Goal: Information Seeking & Learning: Learn about a topic

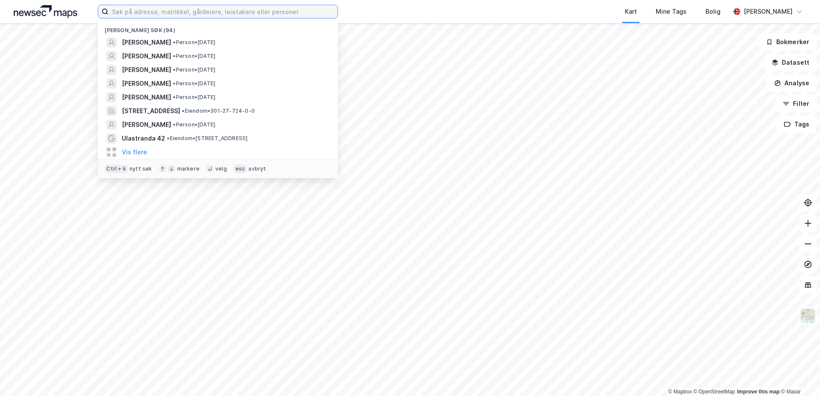
click at [183, 9] on input at bounding box center [223, 11] width 229 height 13
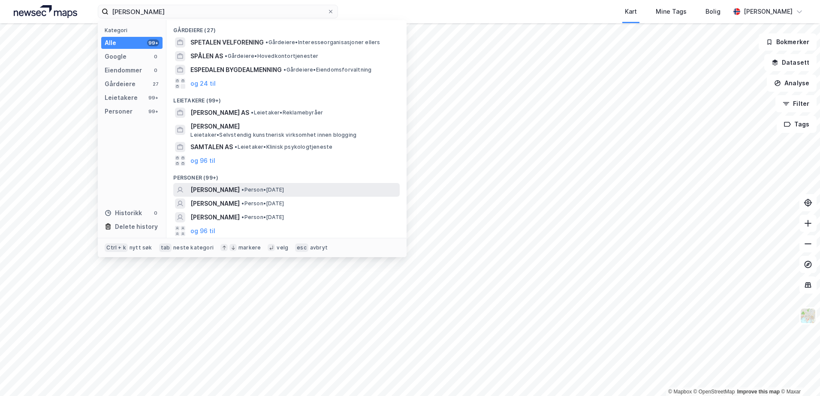
click at [218, 192] on span "[PERSON_NAME]" at bounding box center [215, 190] width 49 height 10
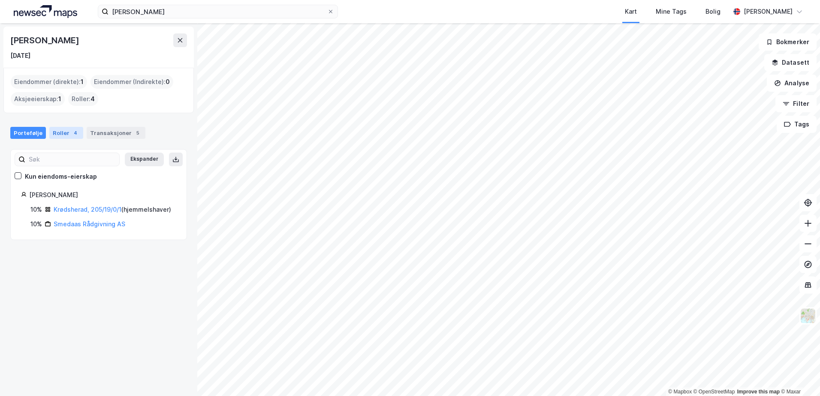
click at [62, 137] on div "Roller 4" at bounding box center [66, 133] width 34 height 12
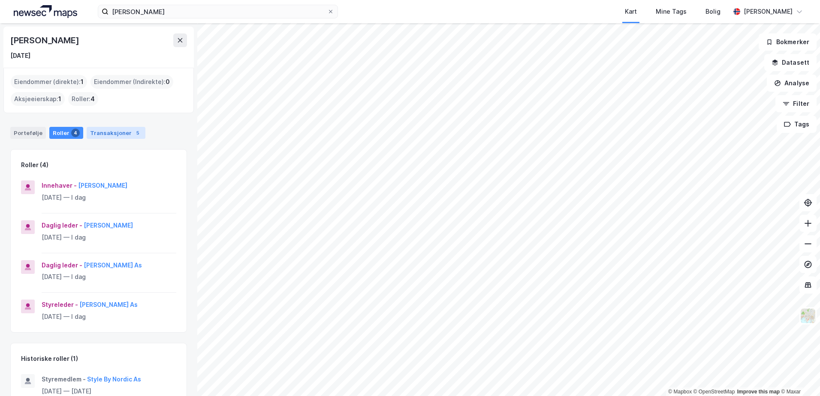
click at [115, 129] on div "Transaksjoner 5" at bounding box center [116, 133] width 59 height 12
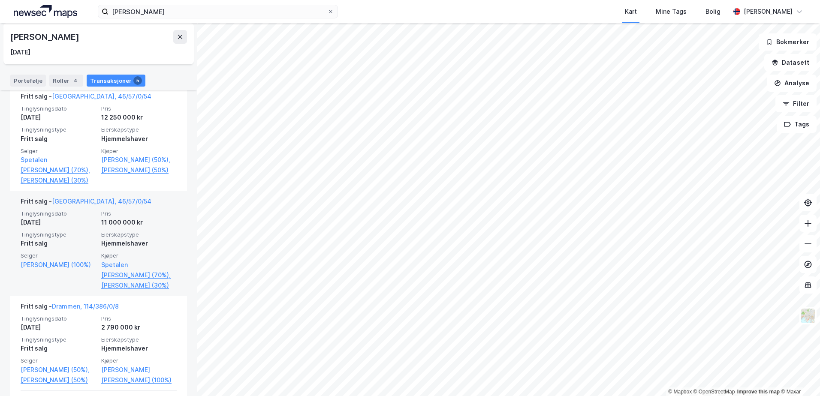
scroll to position [287, 0]
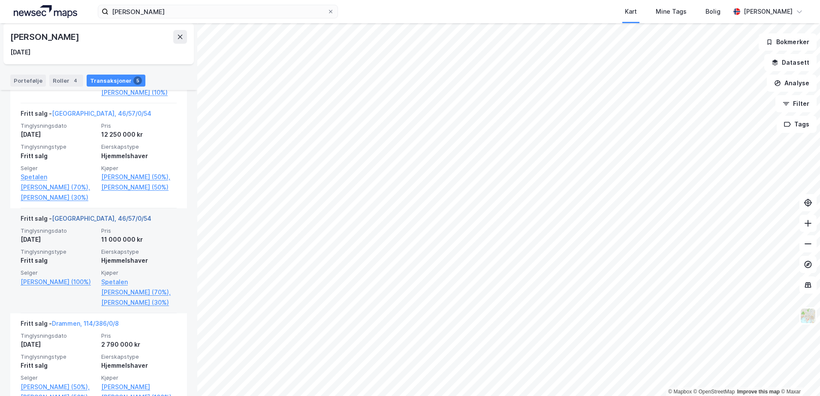
click at [81, 222] on link "[GEOGRAPHIC_DATA], 46/57/0/54" at bounding box center [102, 218] width 100 height 7
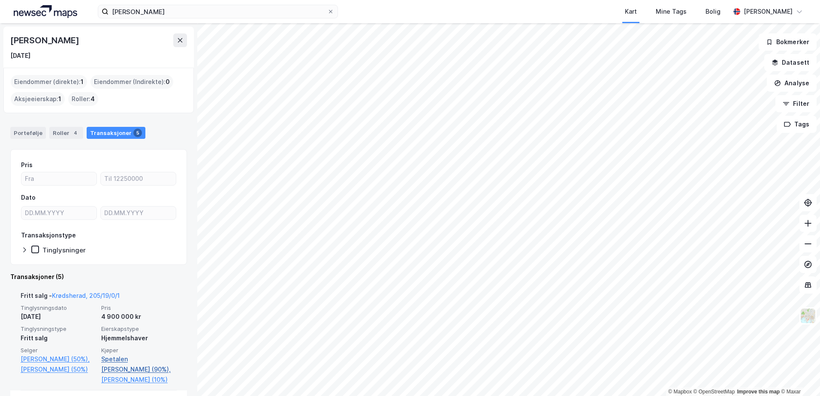
click at [134, 360] on link "Spetalen [PERSON_NAME] (90%)," at bounding box center [139, 364] width 76 height 21
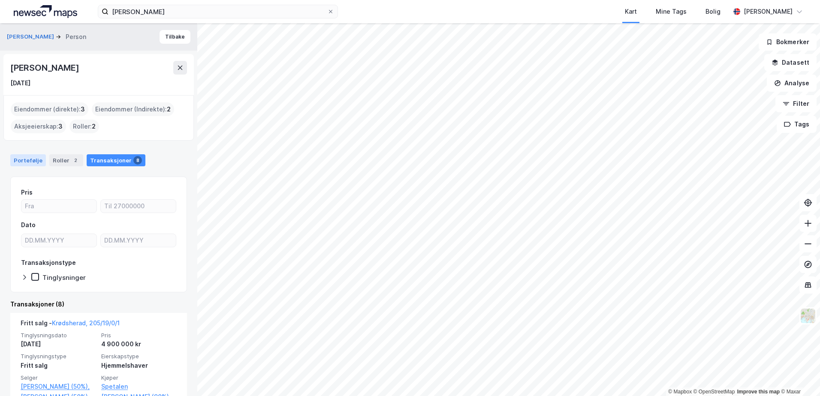
click at [33, 157] on div "Portefølje" at bounding box center [28, 160] width 36 height 12
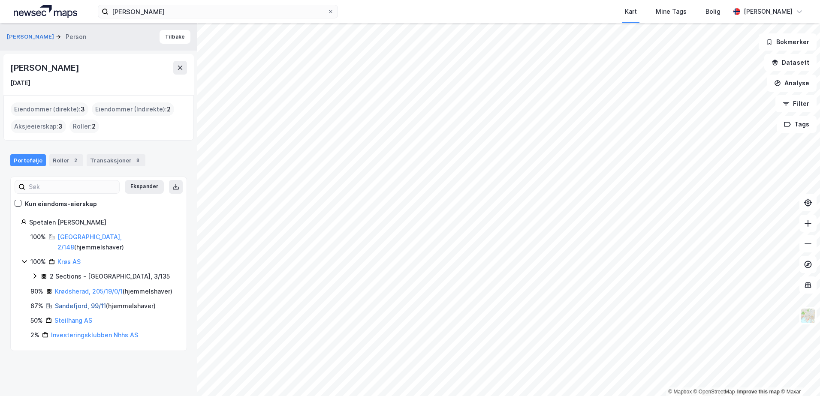
click at [70, 308] on link "Sandefjord, 99/11" at bounding box center [80, 306] width 51 height 7
click at [67, 258] on link "Krøs AS" at bounding box center [68, 261] width 23 height 7
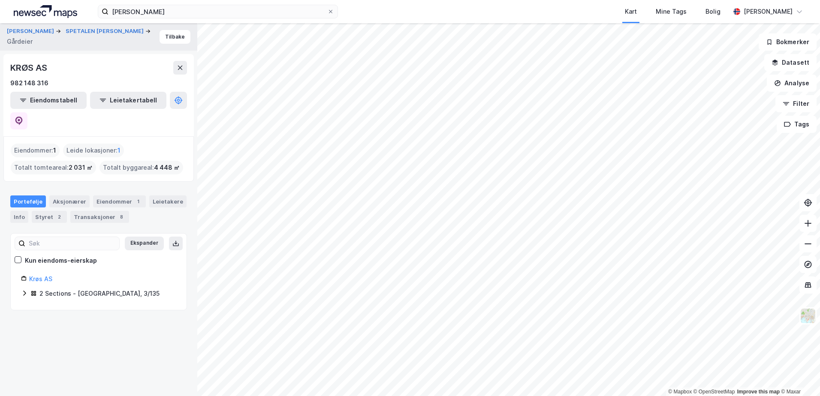
click at [49, 289] on div "2 Sections - [GEOGRAPHIC_DATA], 3/135" at bounding box center [99, 294] width 120 height 10
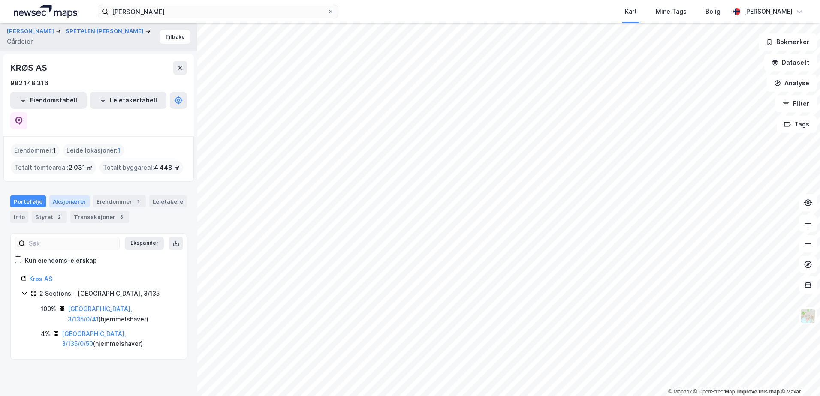
click at [66, 196] on div "Aksjonærer" at bounding box center [69, 202] width 40 height 12
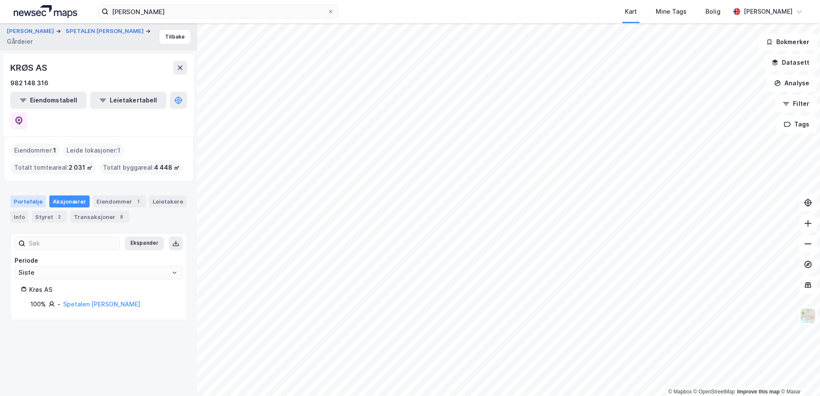
click at [27, 196] on div "Portefølje" at bounding box center [28, 202] width 36 height 12
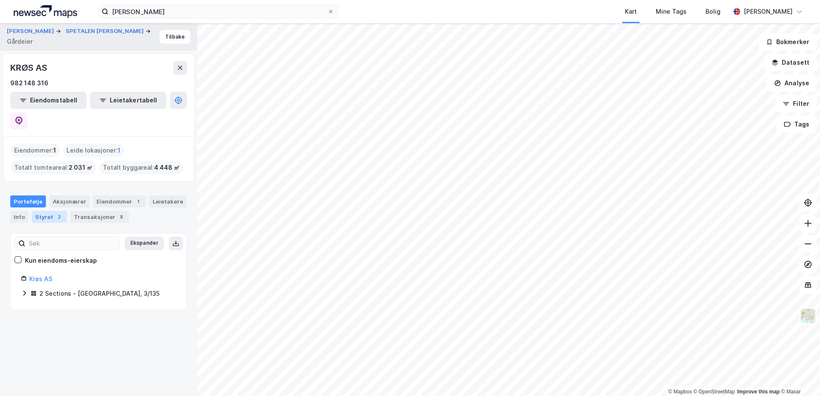
click at [45, 211] on div "Styret 2" at bounding box center [49, 217] width 35 height 12
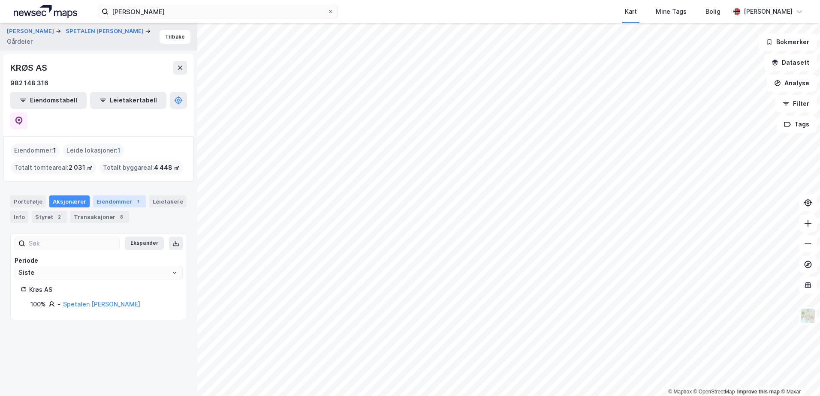
click at [109, 196] on div "Eiendommer 1" at bounding box center [119, 202] width 53 height 12
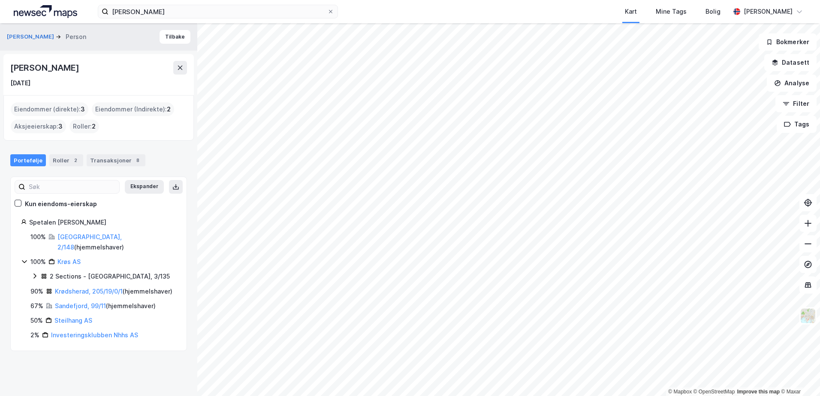
click at [21, 258] on icon at bounding box center [24, 261] width 7 height 7
click at [70, 237] on link "[GEOGRAPHIC_DATA], 2/148" at bounding box center [89, 242] width 64 height 18
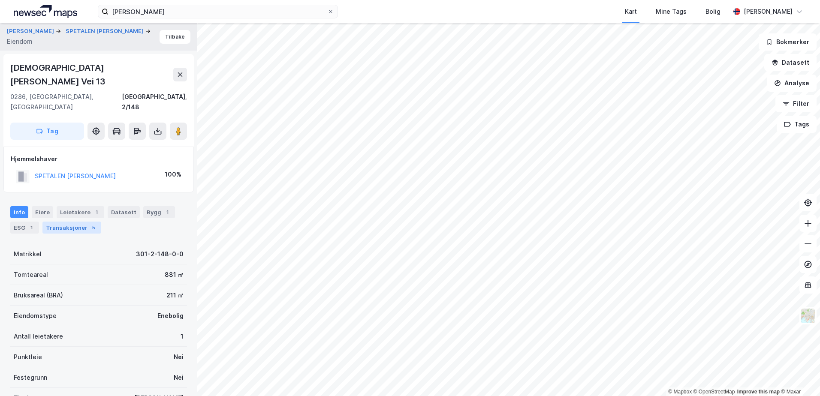
click at [75, 222] on div "Transaksjoner 5" at bounding box center [71, 228] width 59 height 12
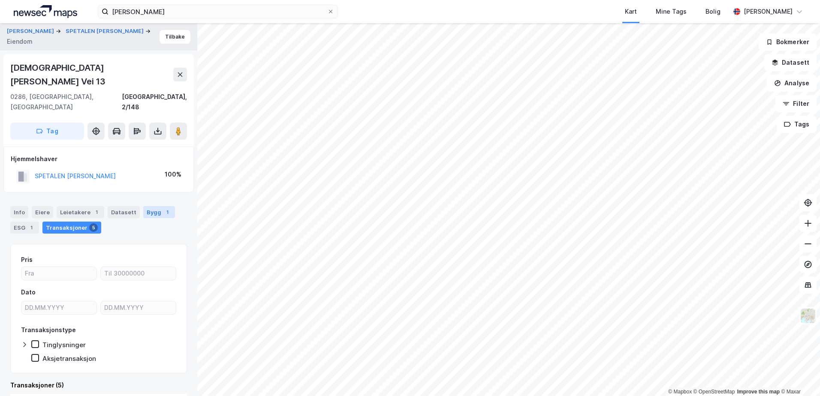
click at [149, 206] on div "Bygg 1" at bounding box center [159, 212] width 32 height 12
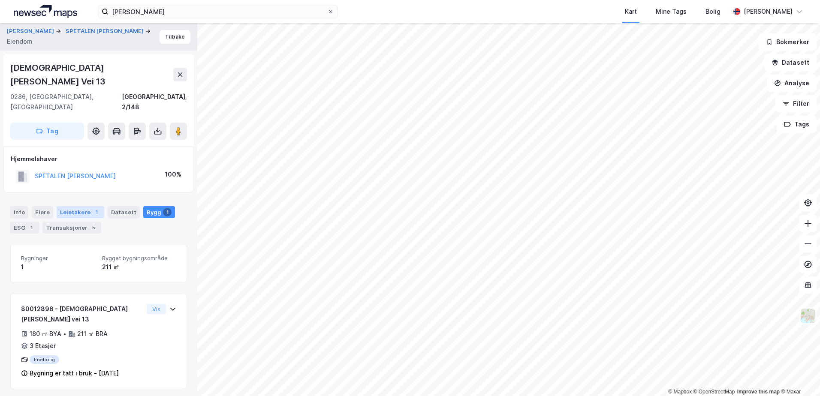
click at [76, 206] on div "Leietakere 1" at bounding box center [81, 212] width 48 height 12
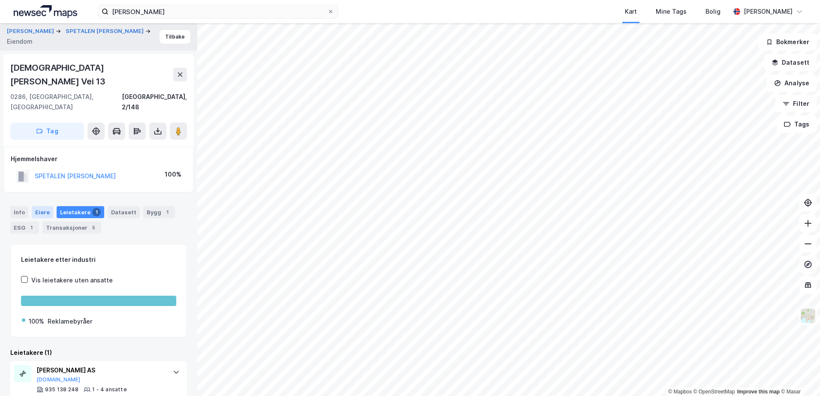
click at [42, 206] on div "Eiere" at bounding box center [42, 212] width 21 height 12
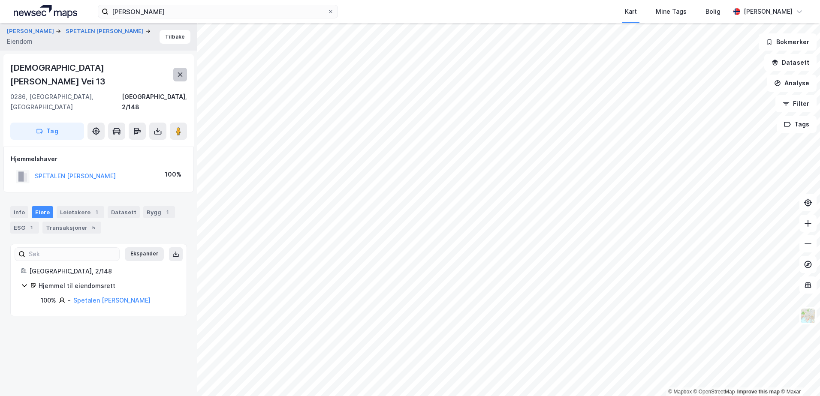
click at [181, 71] on icon at bounding box center [180, 74] width 7 height 7
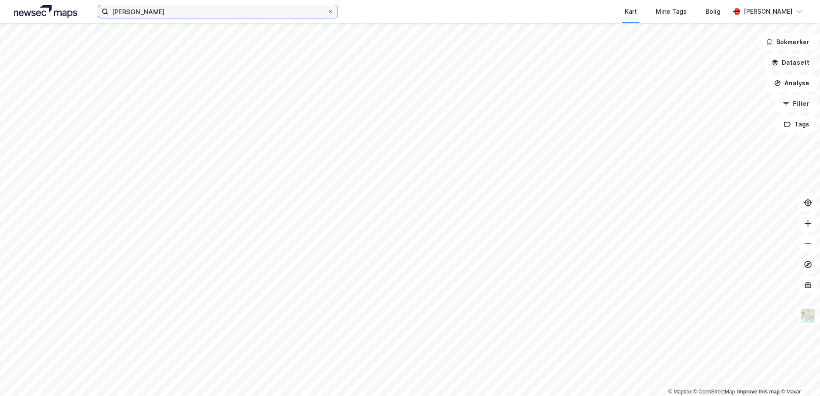
click at [182, 13] on input "[PERSON_NAME]" at bounding box center [218, 11] width 219 height 13
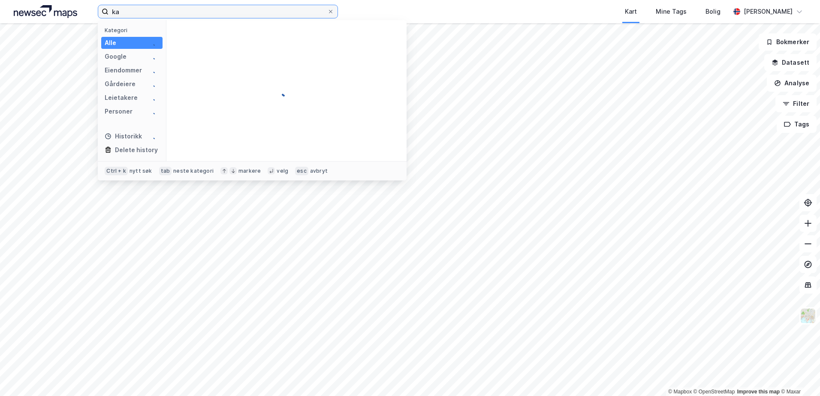
type input "k"
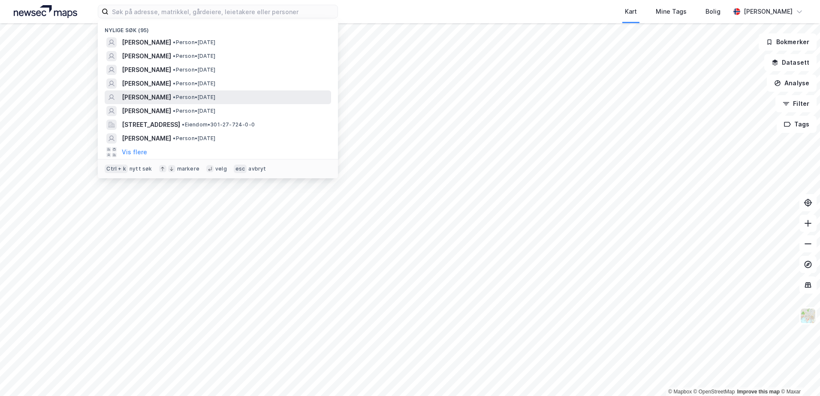
click at [171, 94] on span "[PERSON_NAME]" at bounding box center [146, 97] width 49 height 10
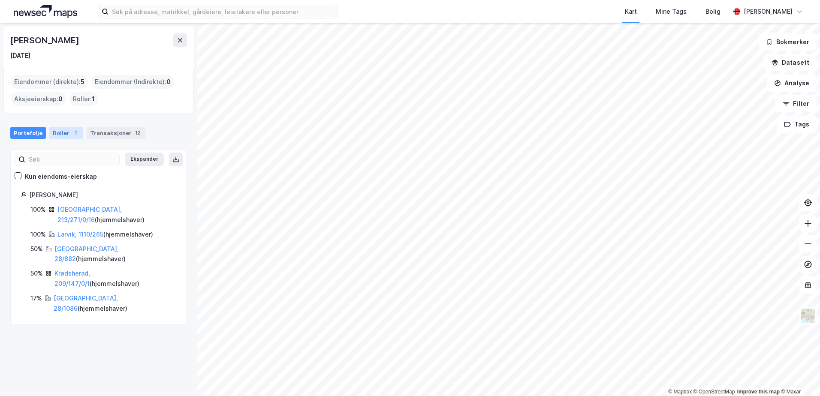
click at [71, 132] on div "1" at bounding box center [75, 133] width 9 height 9
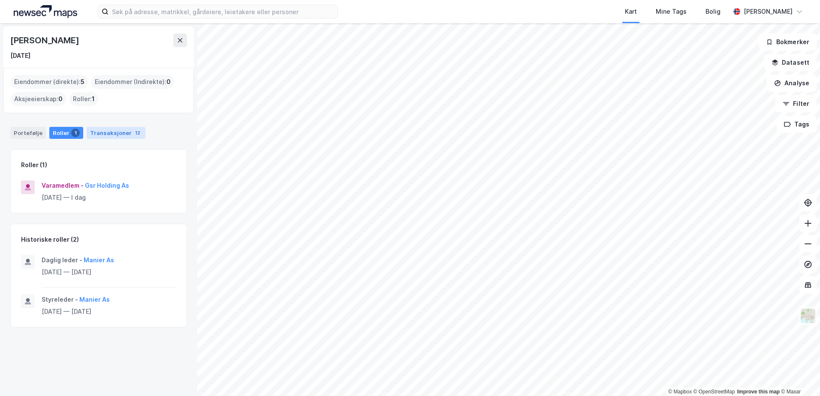
click at [92, 133] on div "Transaksjoner 12" at bounding box center [116, 133] width 59 height 12
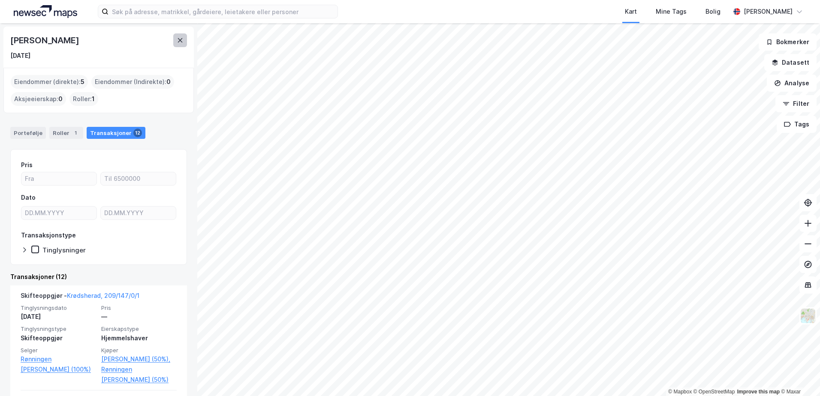
click at [180, 38] on icon at bounding box center [180, 40] width 7 height 7
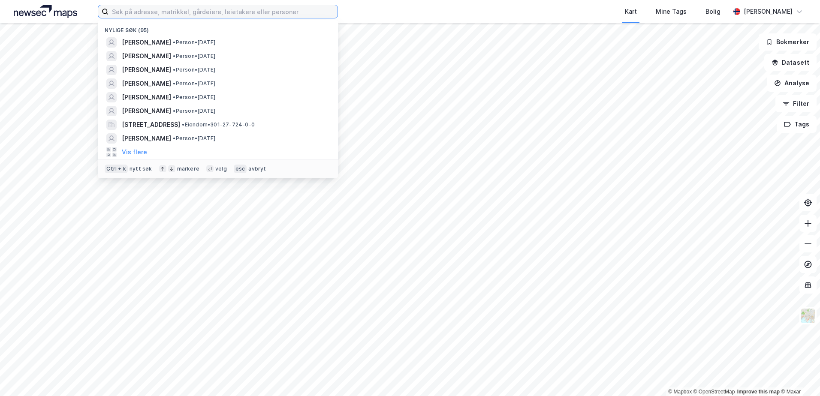
click at [189, 11] on input at bounding box center [223, 11] width 229 height 13
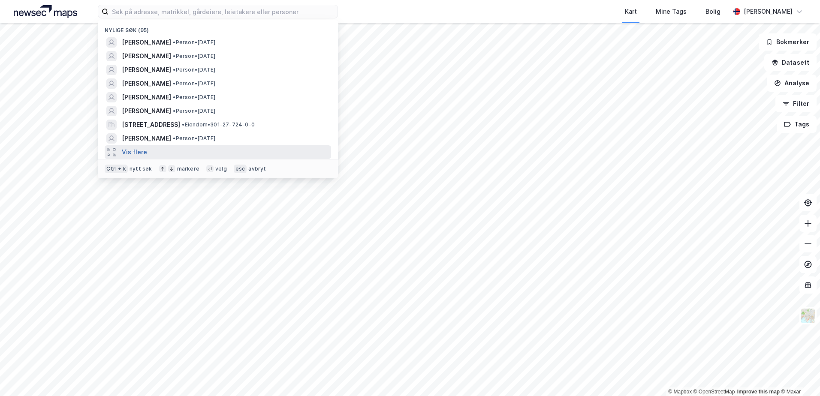
click at [127, 153] on button "Vis flere" at bounding box center [134, 152] width 25 height 10
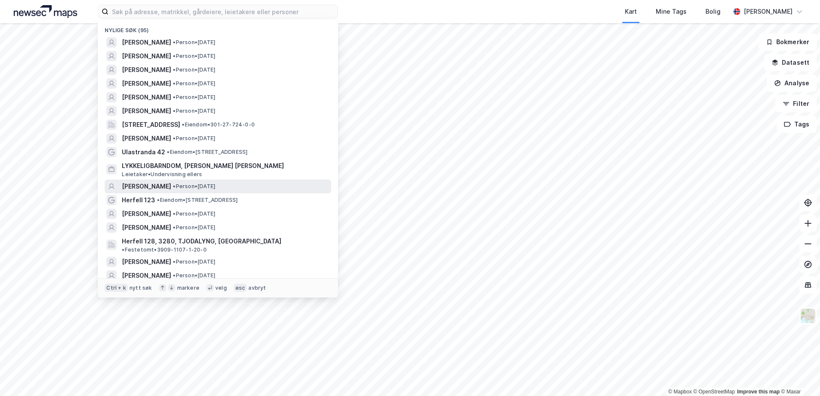
click at [157, 188] on span "[PERSON_NAME]" at bounding box center [146, 187] width 49 height 10
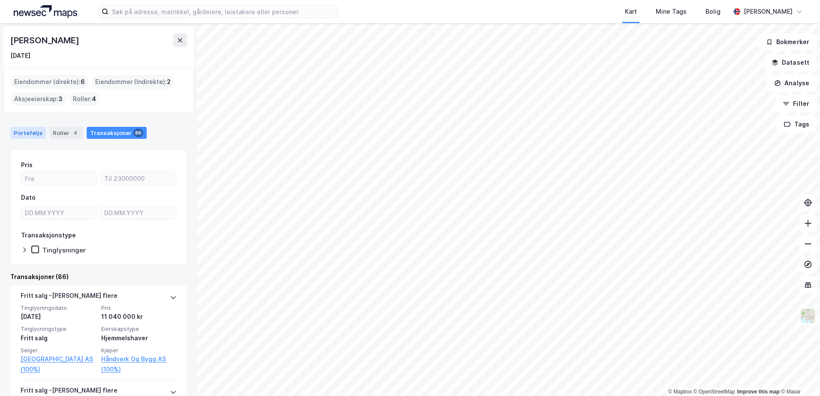
click at [29, 130] on div "Portefølje" at bounding box center [28, 133] width 36 height 12
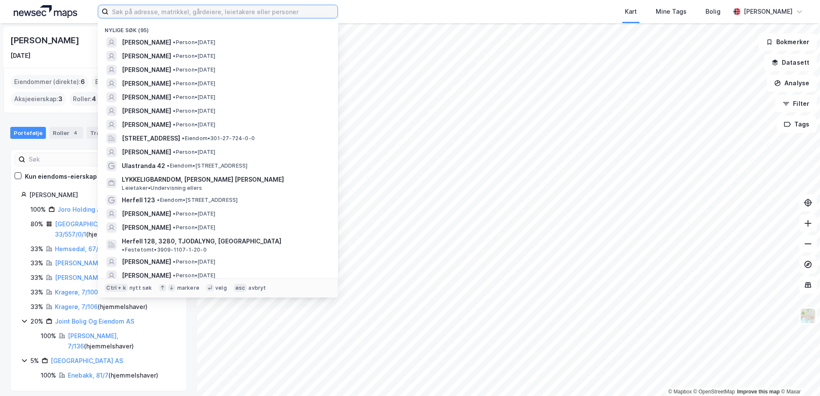
click at [153, 15] on input at bounding box center [223, 11] width 229 height 13
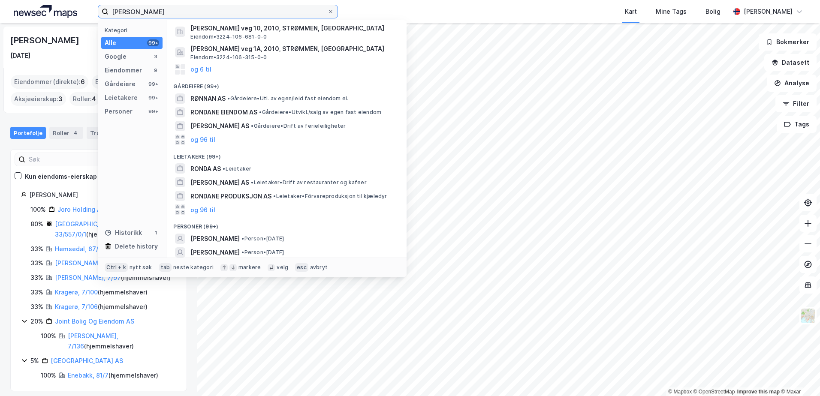
scroll to position [137, 0]
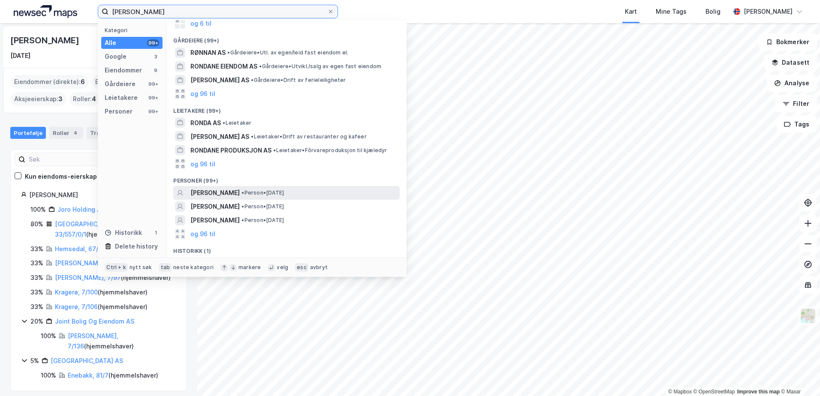
type input "[PERSON_NAME]"
click at [224, 192] on span "[PERSON_NAME]" at bounding box center [215, 193] width 49 height 10
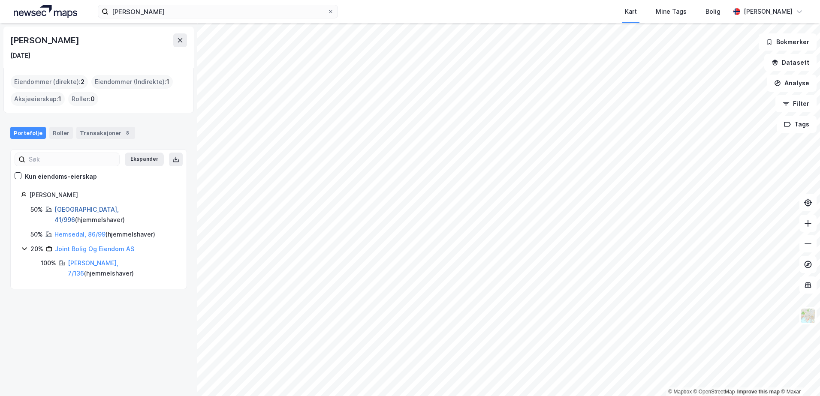
click at [76, 209] on link "[GEOGRAPHIC_DATA], 41/996" at bounding box center [86, 215] width 64 height 18
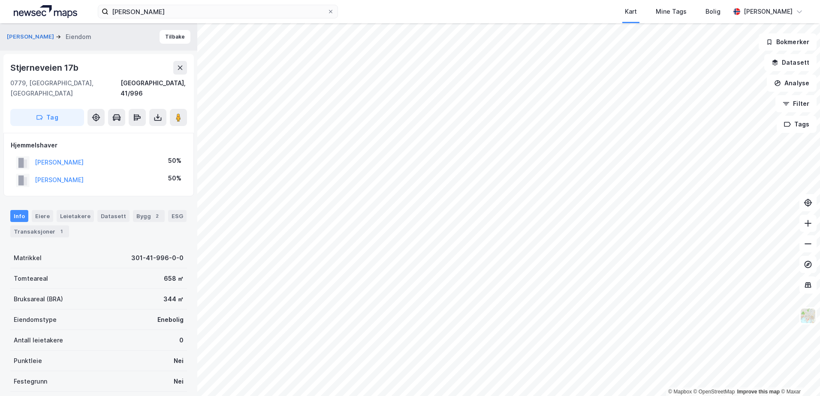
scroll to position [1, 0]
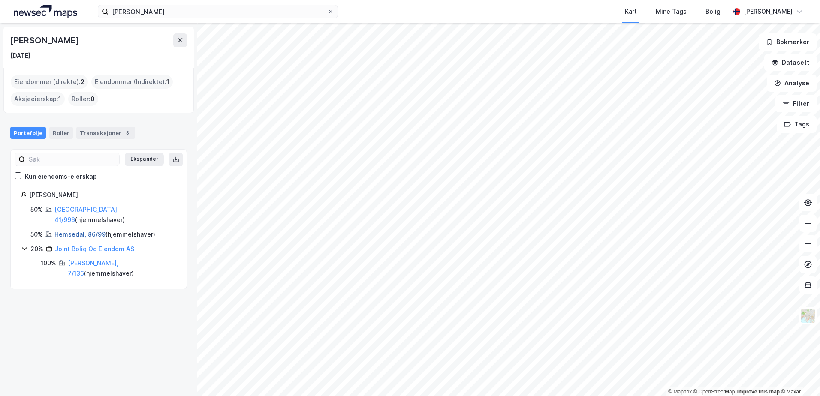
click at [71, 231] on link "Hemsedal, 86/99" at bounding box center [79, 234] width 51 height 7
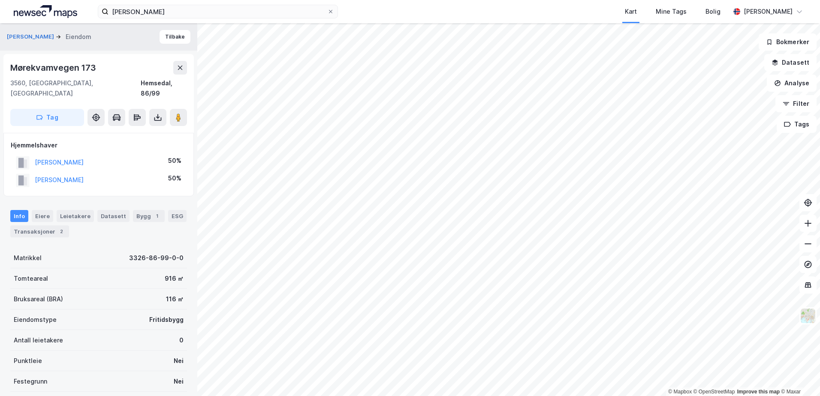
scroll to position [1, 0]
click at [0, 0] on button "[PERSON_NAME]" at bounding box center [0, 0] width 0 height 0
